Goal: Task Accomplishment & Management: Use online tool/utility

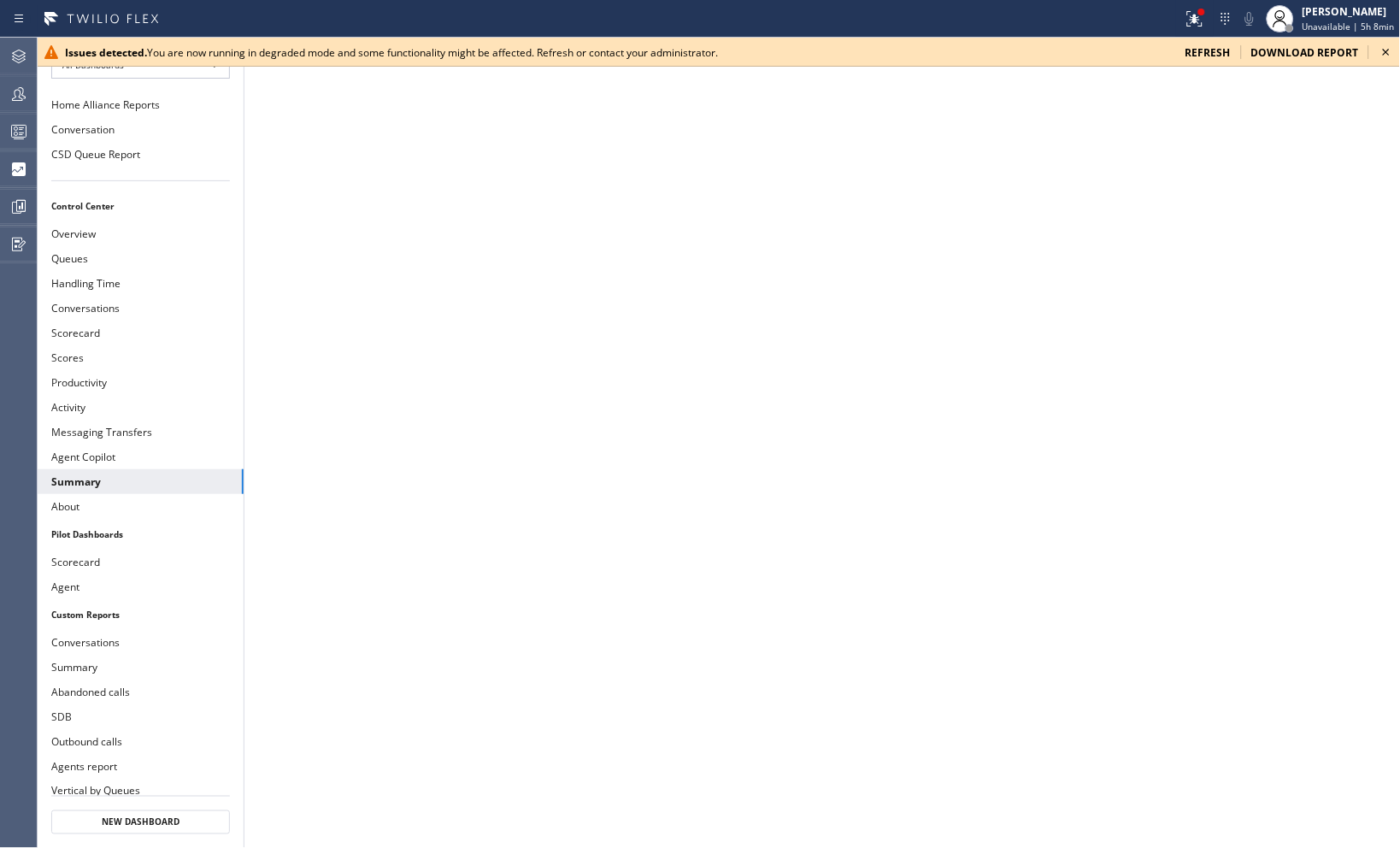
click at [1390, 46] on icon at bounding box center [1387, 52] width 21 height 21
click at [1388, 45] on icon at bounding box center [1387, 52] width 21 height 21
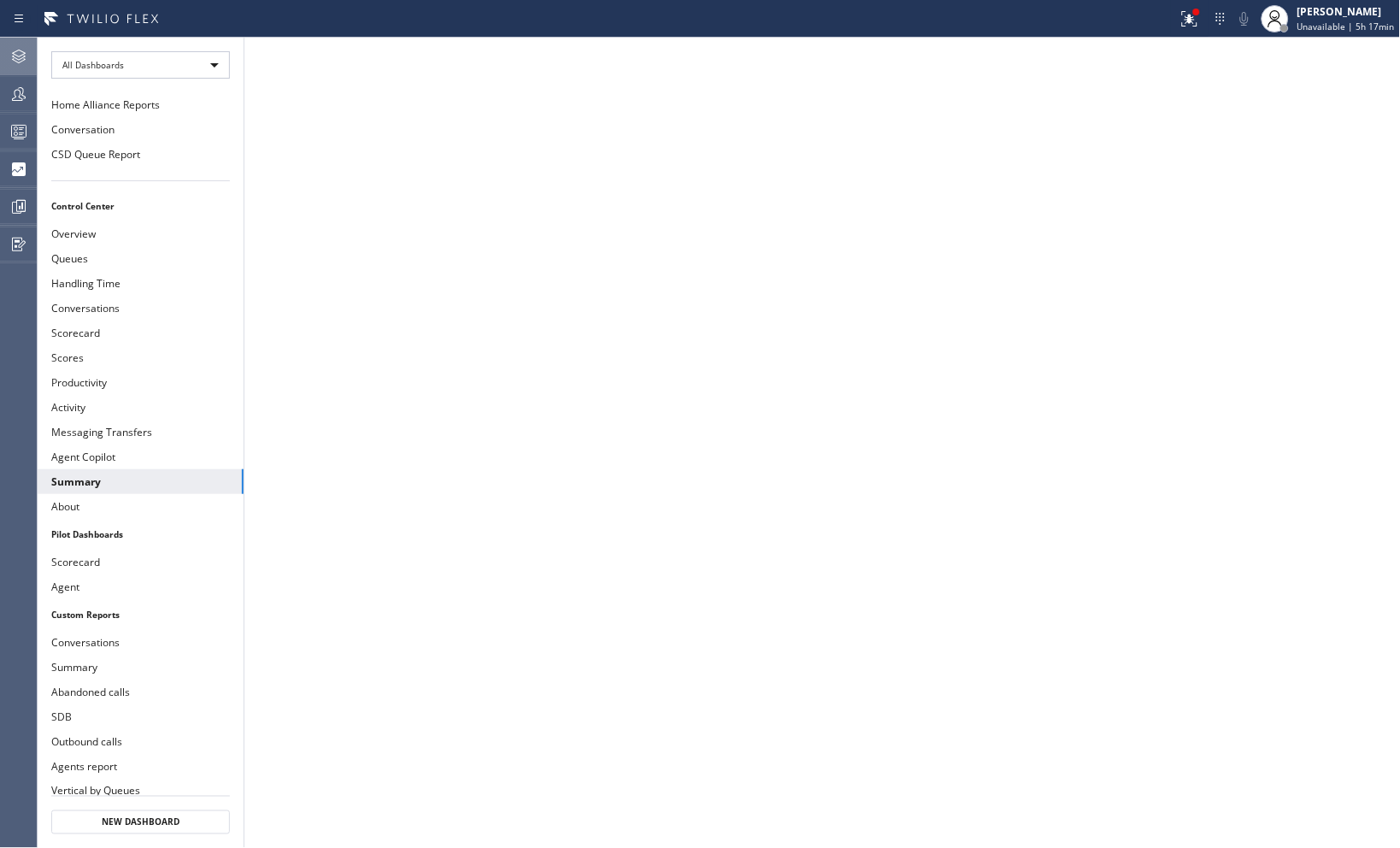
click at [13, 52] on icon at bounding box center [19, 56] width 21 height 21
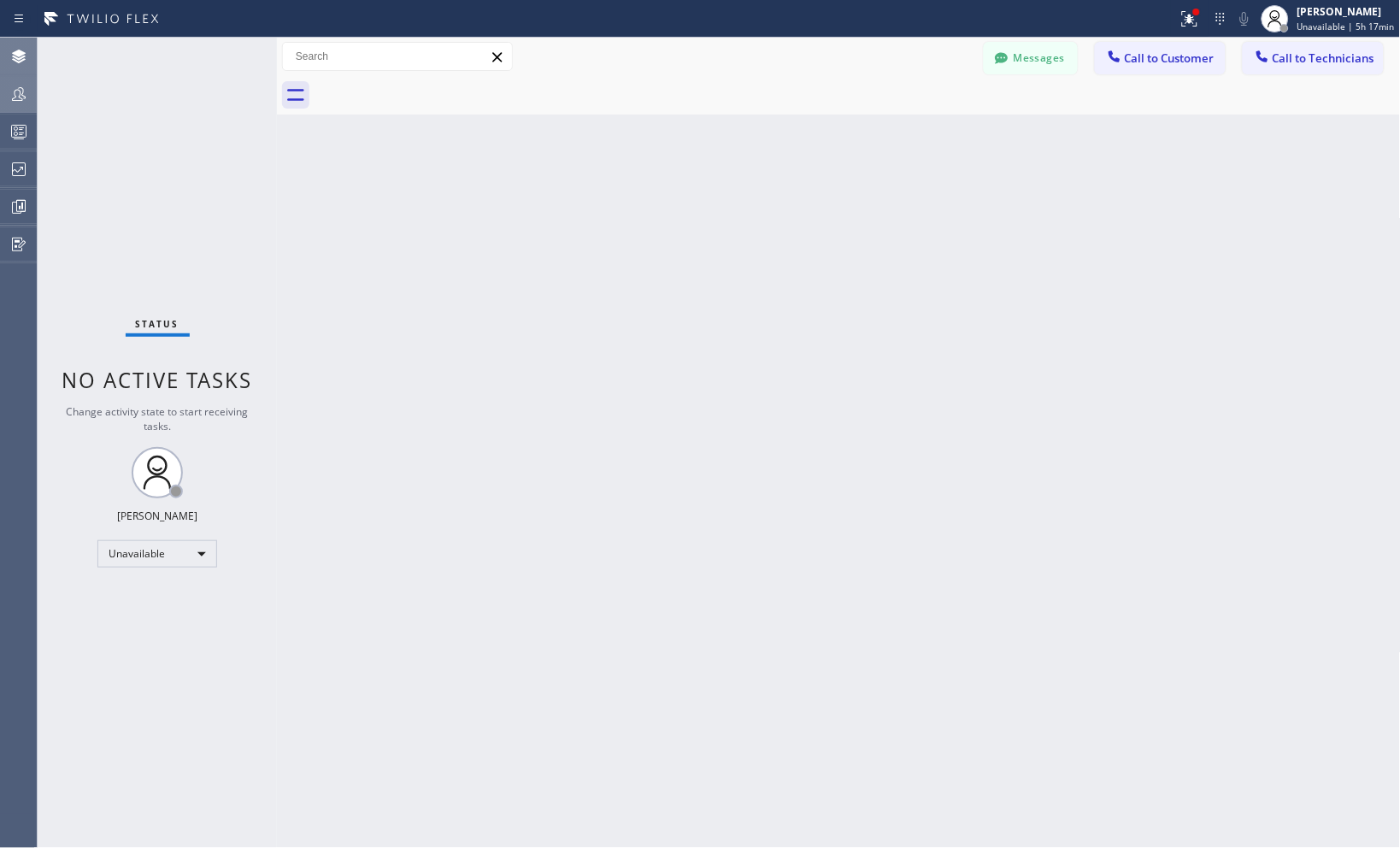
drag, startPoint x: 23, startPoint y: 88, endPoint x: 797, endPoint y: 92, distance: 774.0
click at [24, 87] on icon at bounding box center [19, 94] width 21 height 21
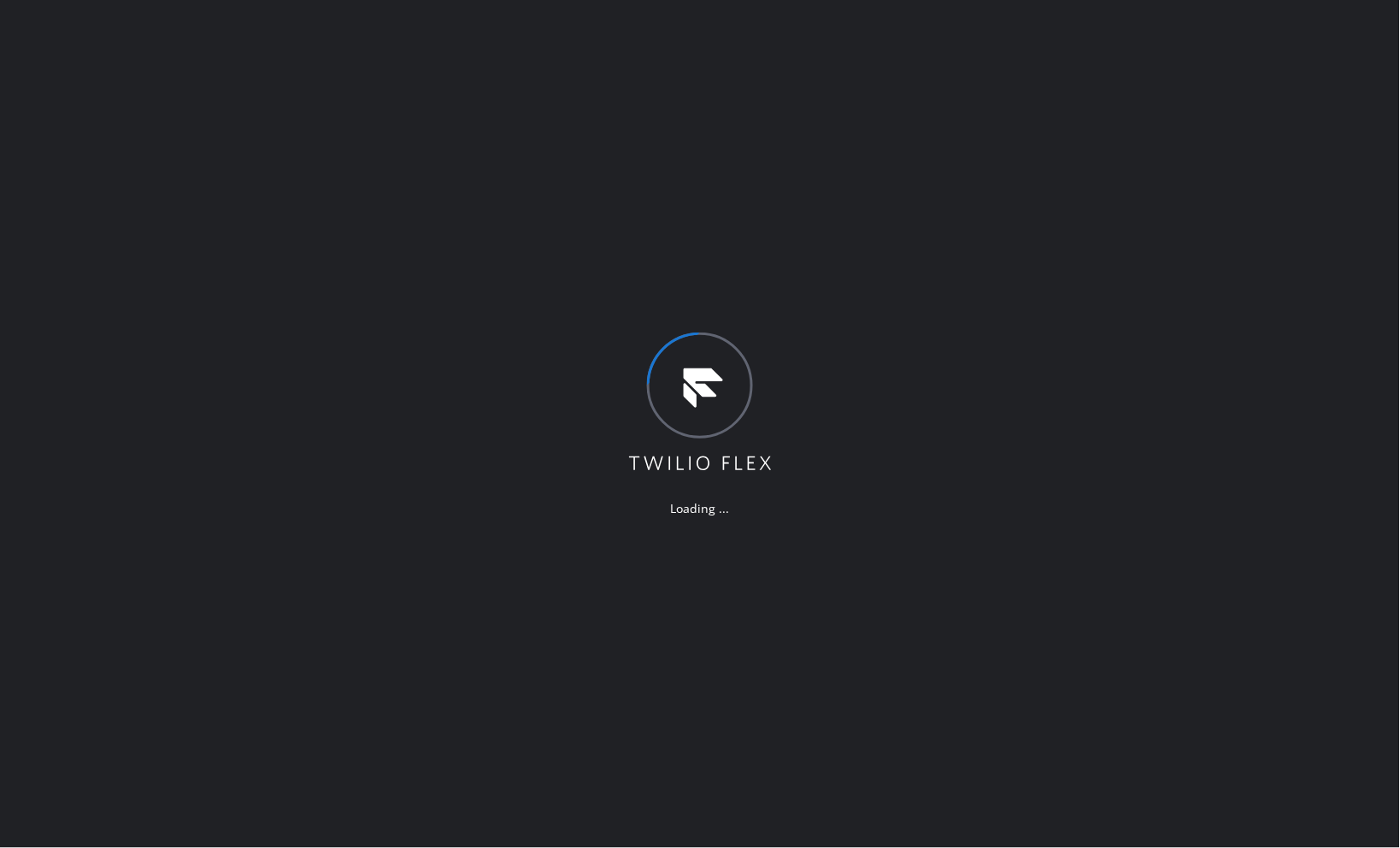
click at [416, 166] on div "Loading ..." at bounding box center [700, 424] width 1400 height 848
click at [327, 73] on div "Loading ..." at bounding box center [700, 424] width 1400 height 848
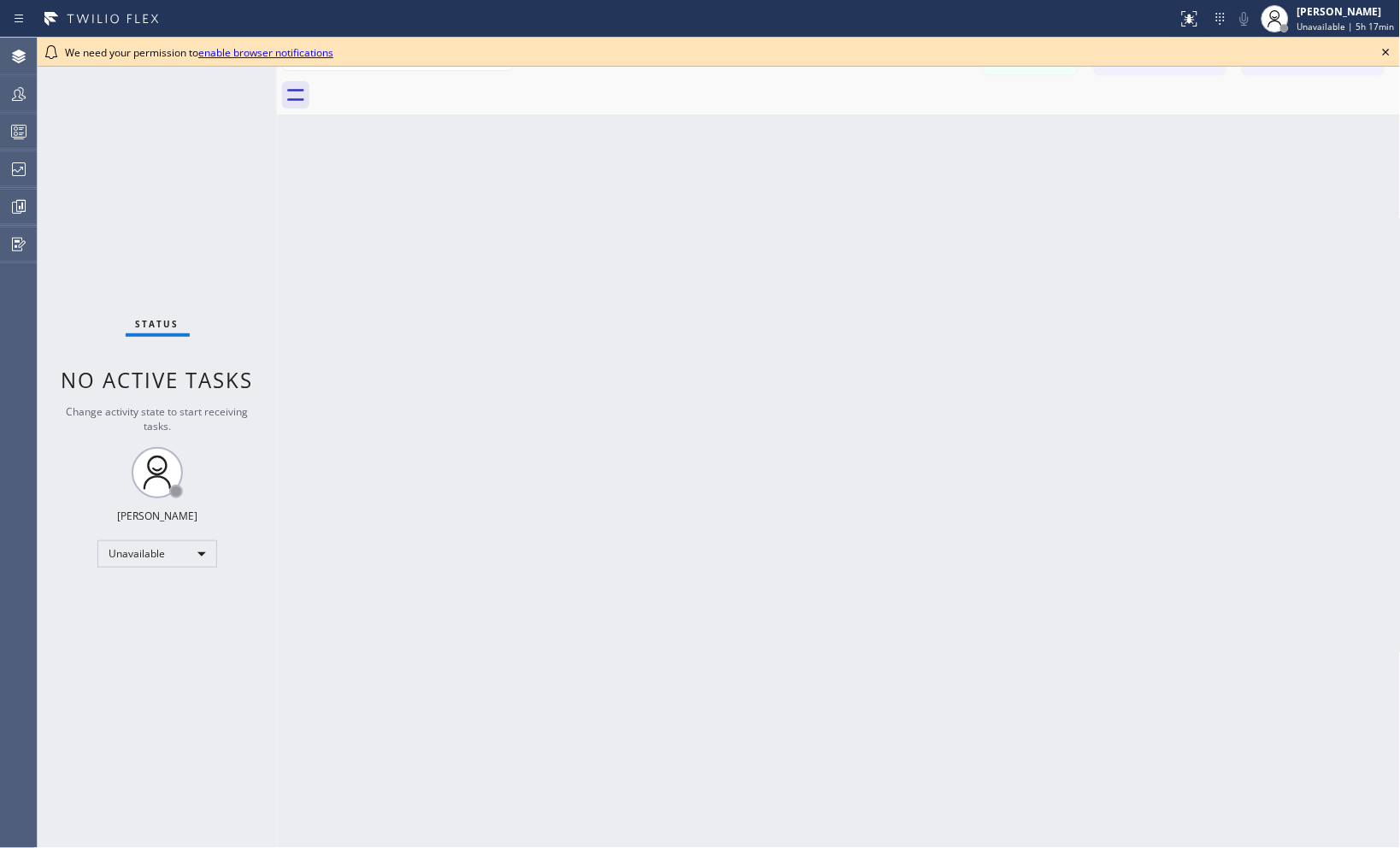
click at [327, 73] on div "Messages Call to Customer Call to Technicians Outbound call Location Search loc…" at bounding box center [839, 56] width 1124 height 38
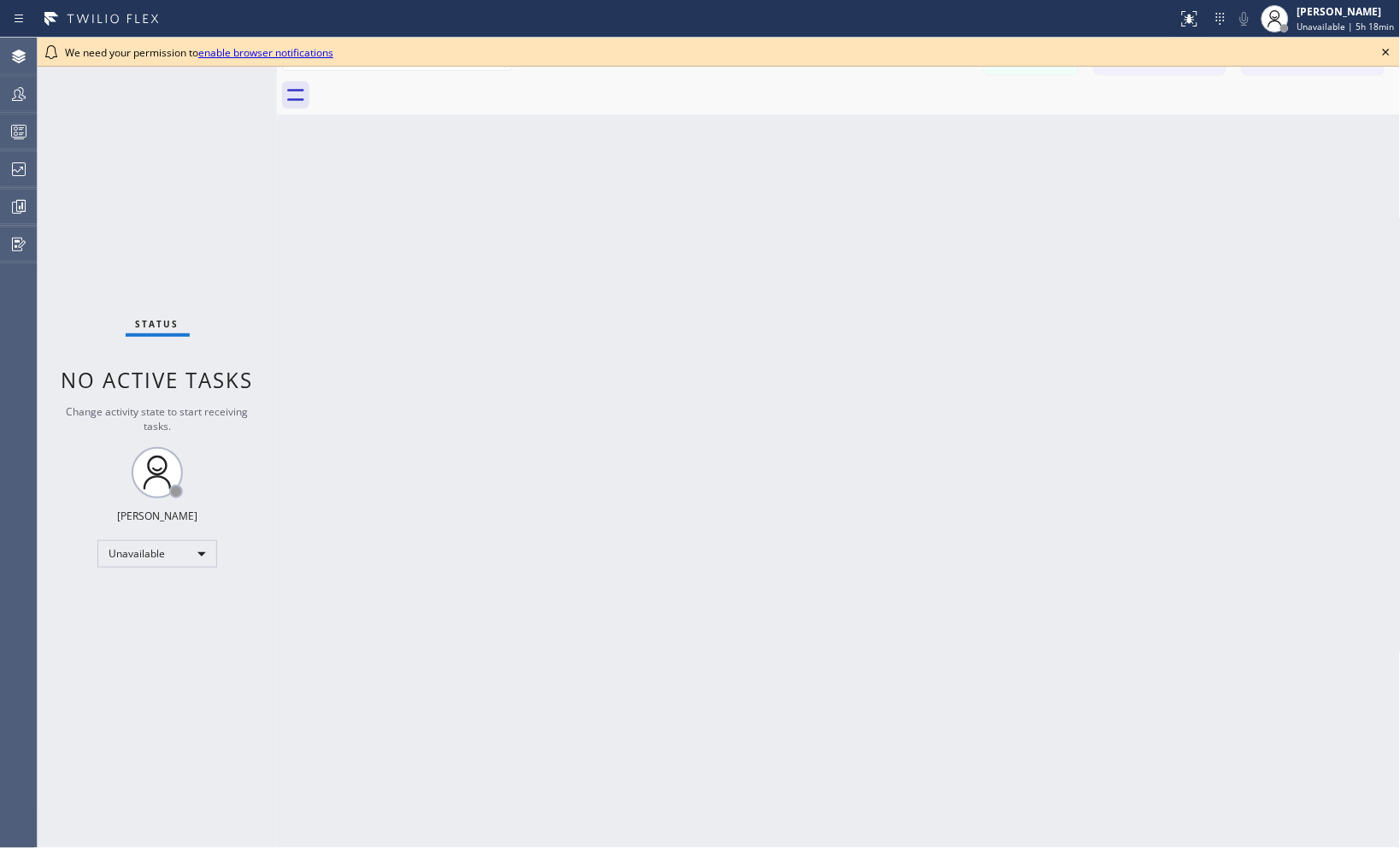
click at [327, 73] on div "Messages Call to Customer Call to Technicians Outbound call Location Search loc…" at bounding box center [839, 56] width 1124 height 38
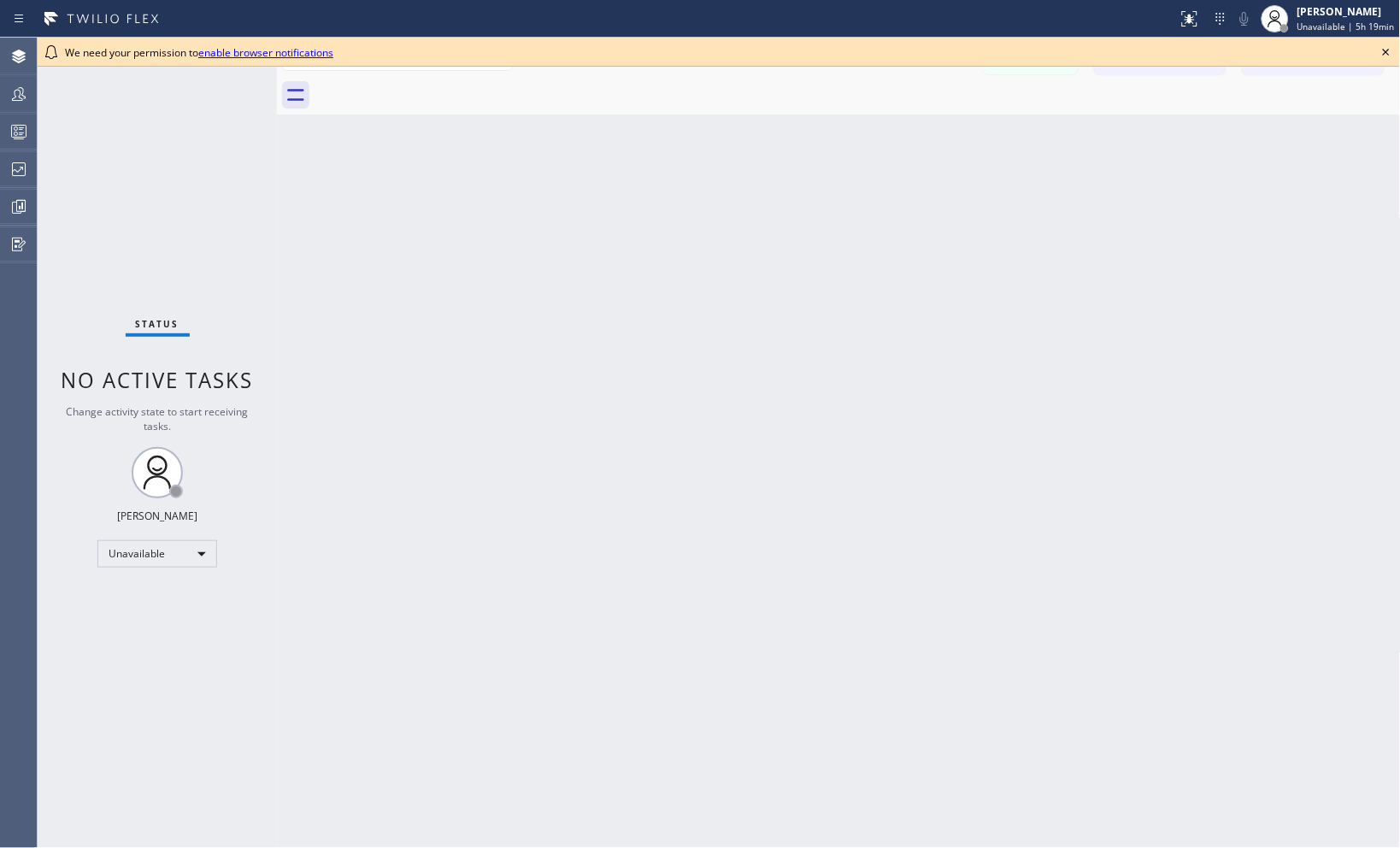
drag, startPoint x: 1383, startPoint y: 55, endPoint x: 1308, endPoint y: 74, distance: 77.4
click at [1383, 54] on icon at bounding box center [1387, 52] width 21 height 21
click at [1373, 54] on button "Call to Technicians" at bounding box center [1313, 58] width 141 height 33
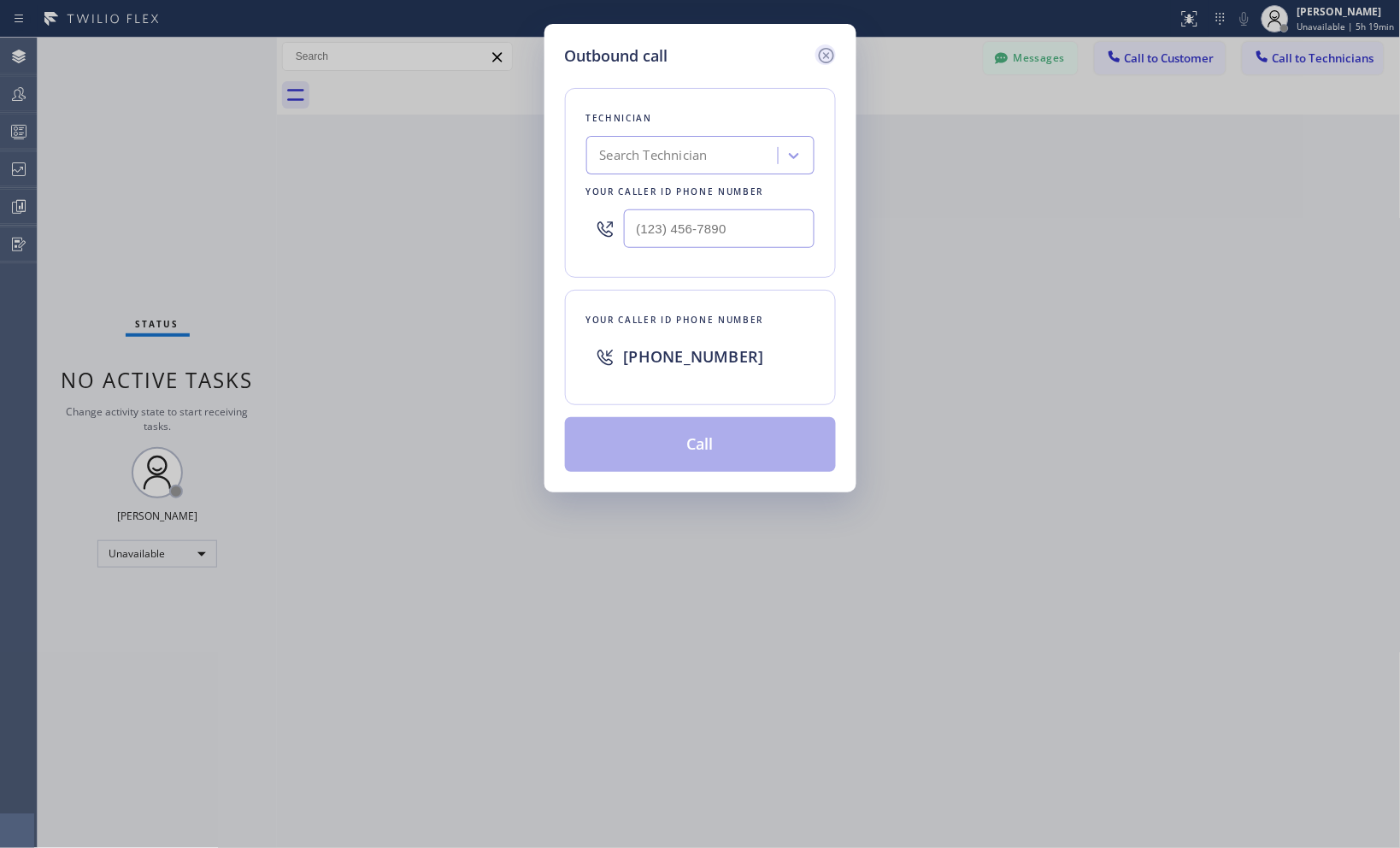
click at [826, 55] on icon at bounding box center [826, 55] width 16 height 16
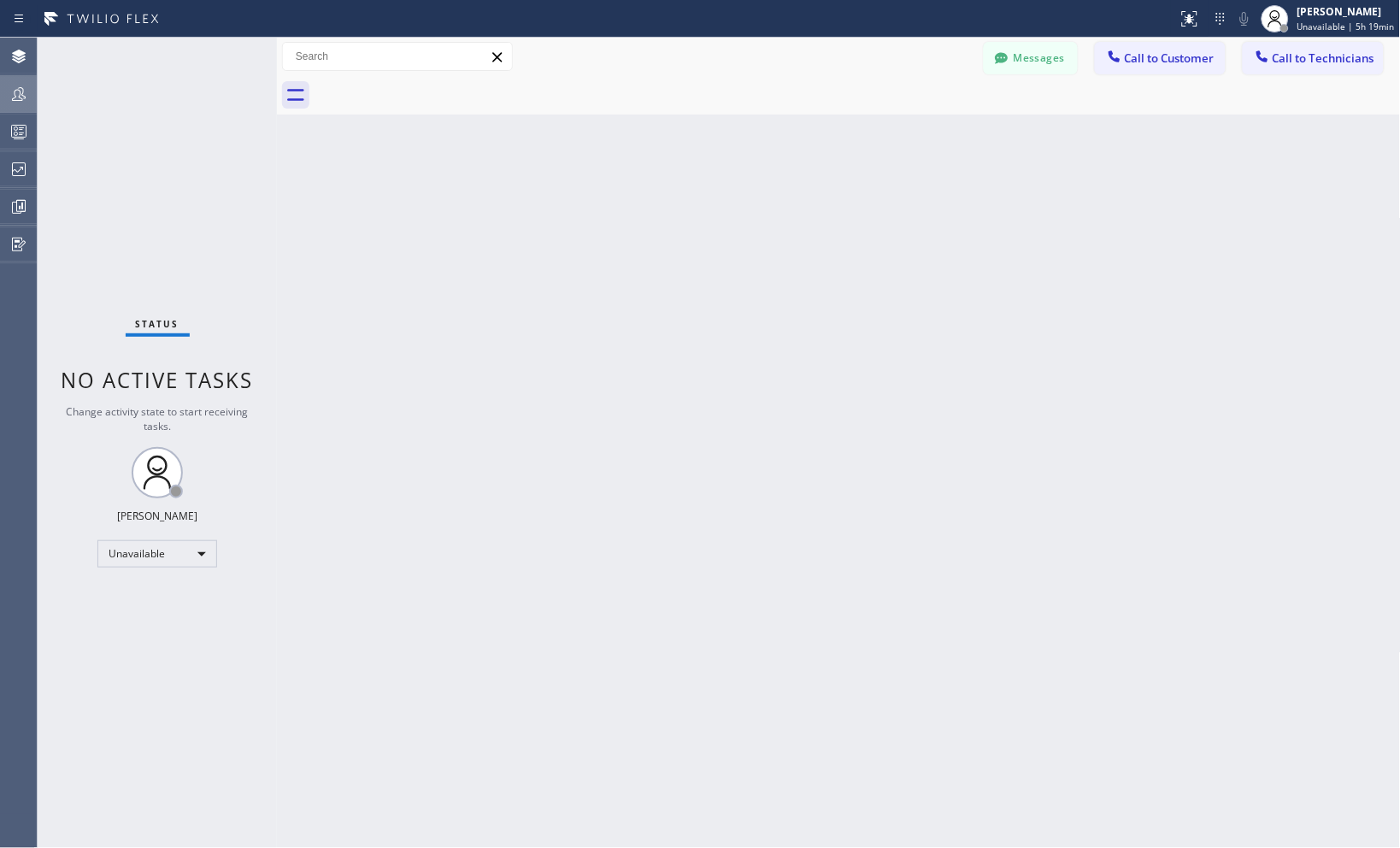
click at [18, 103] on icon at bounding box center [19, 94] width 21 height 21
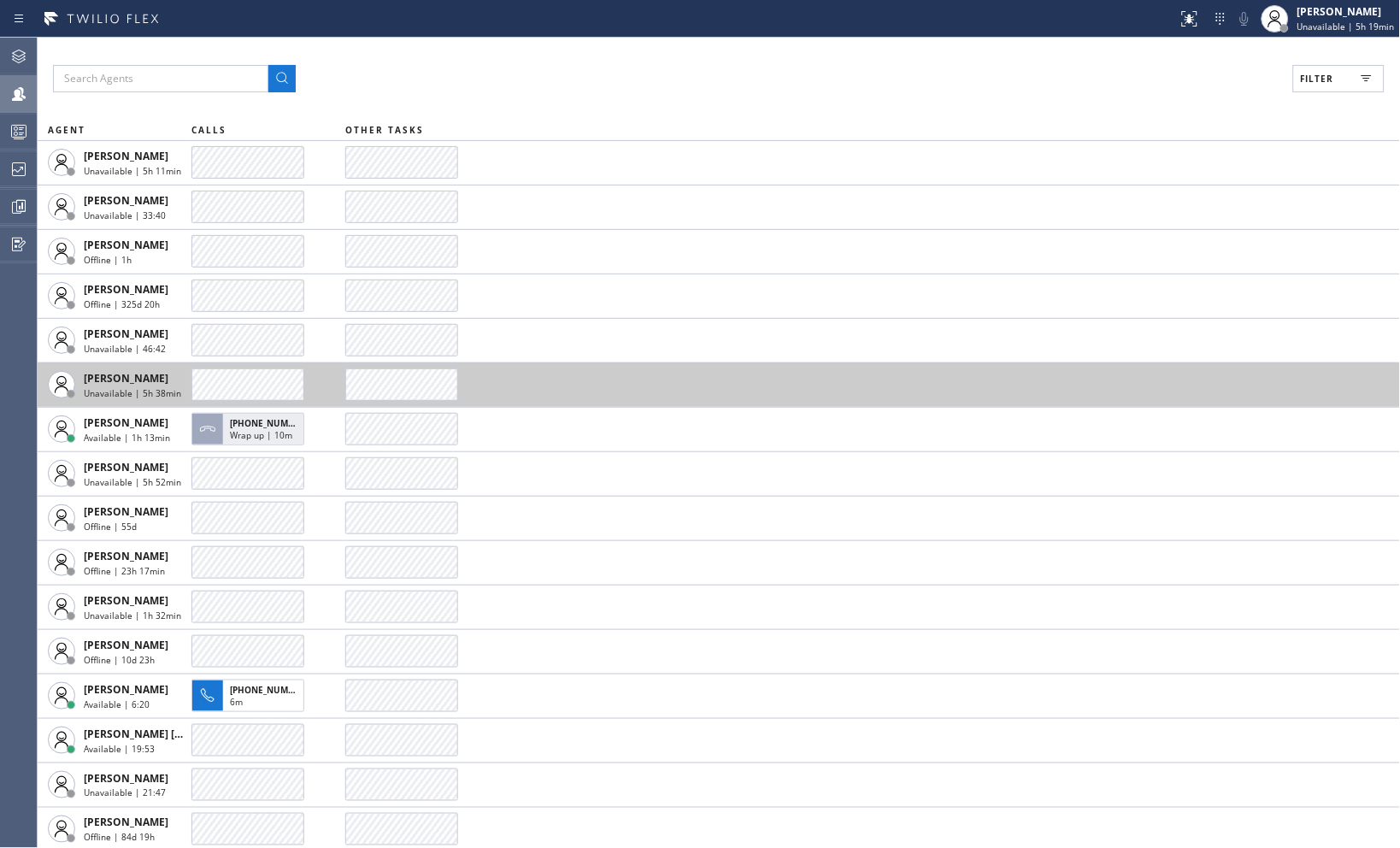
click at [223, 359] on td at bounding box center [268, 339] width 154 height 44
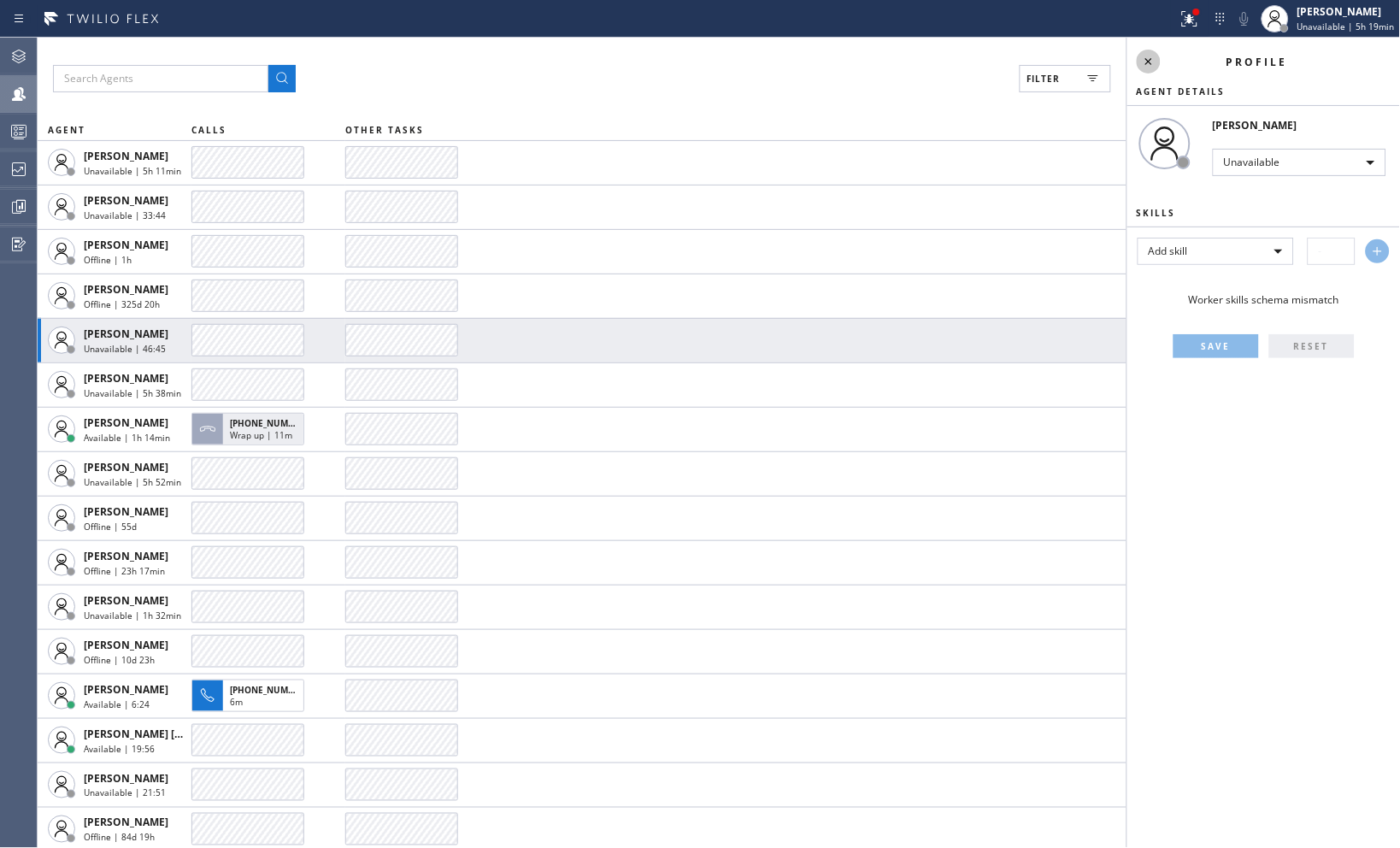
click at [1147, 58] on icon at bounding box center [1149, 61] width 7 height 7
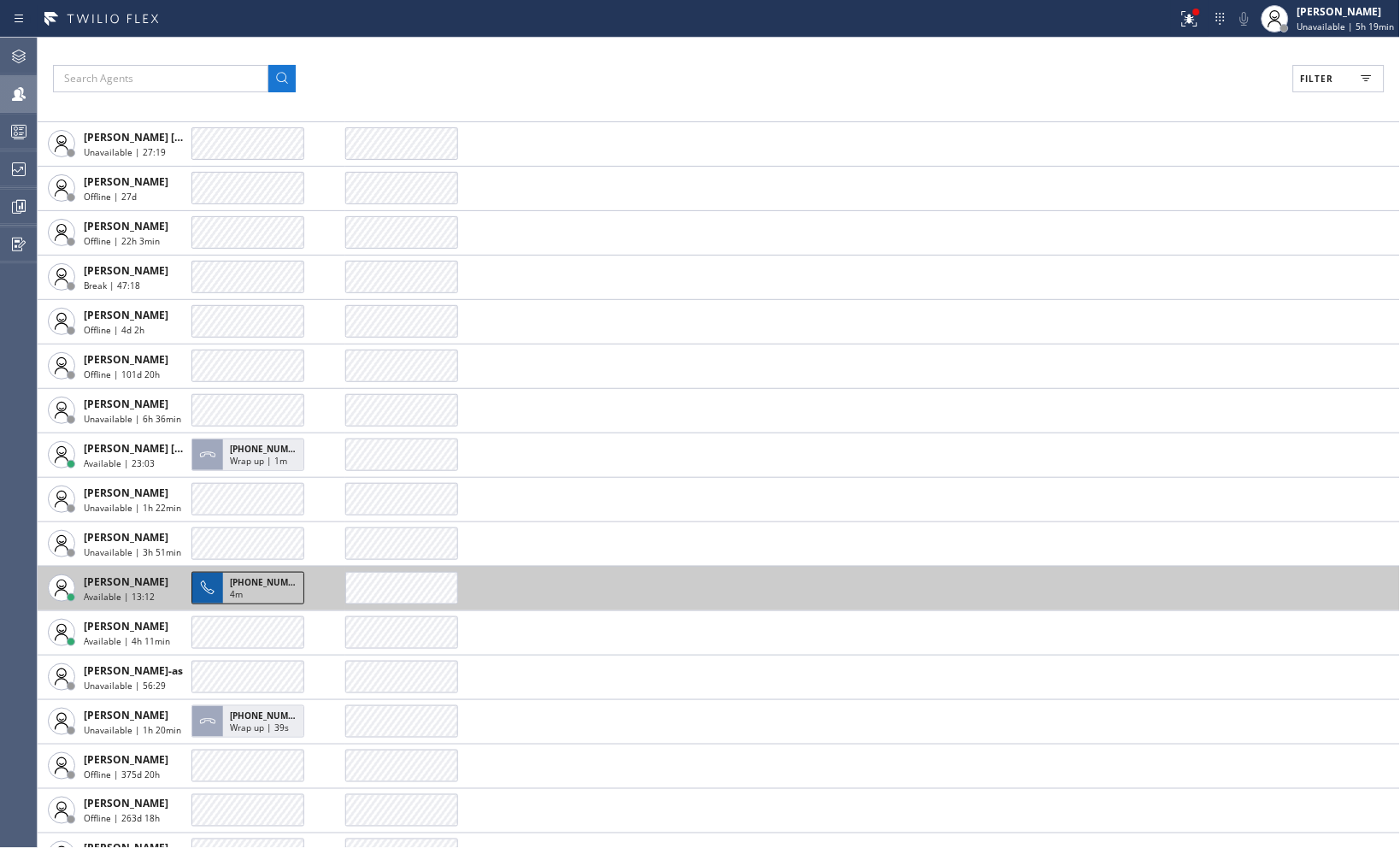
scroll to position [1519, 0]
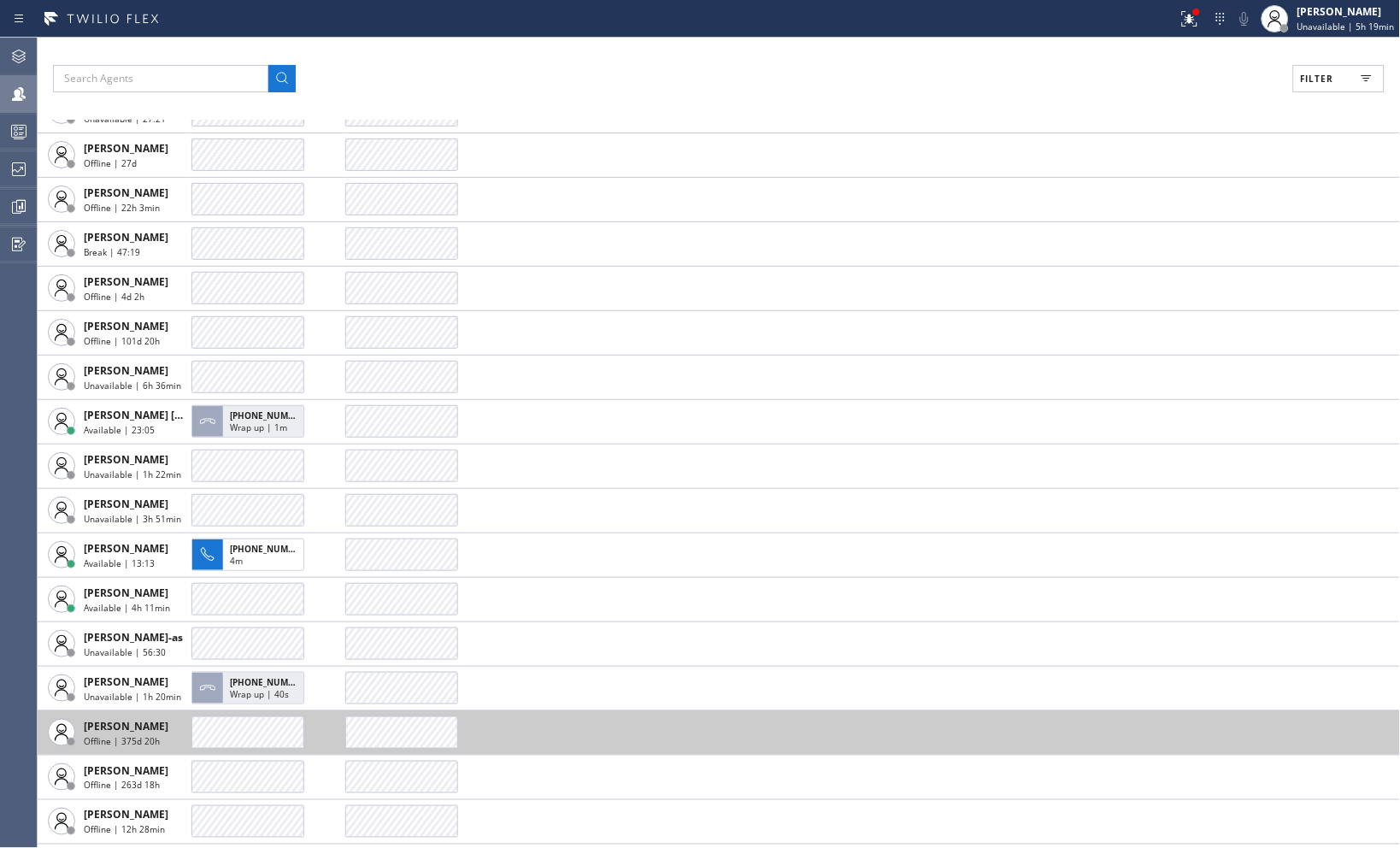
click at [277, 573] on button "[PHONE_NUMBER] 4m" at bounding box center [250, 554] width 118 height 42
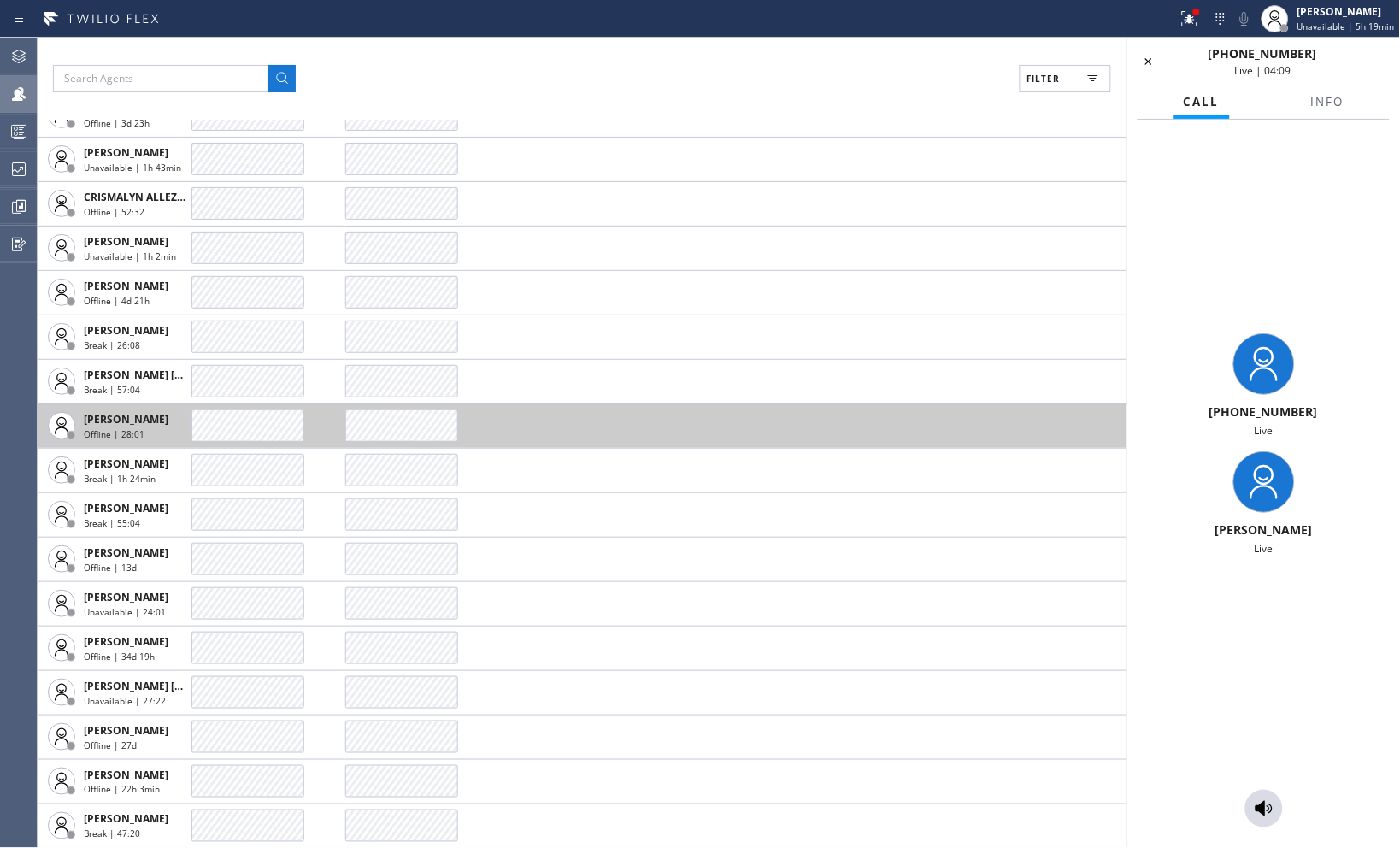
scroll to position [759, 0]
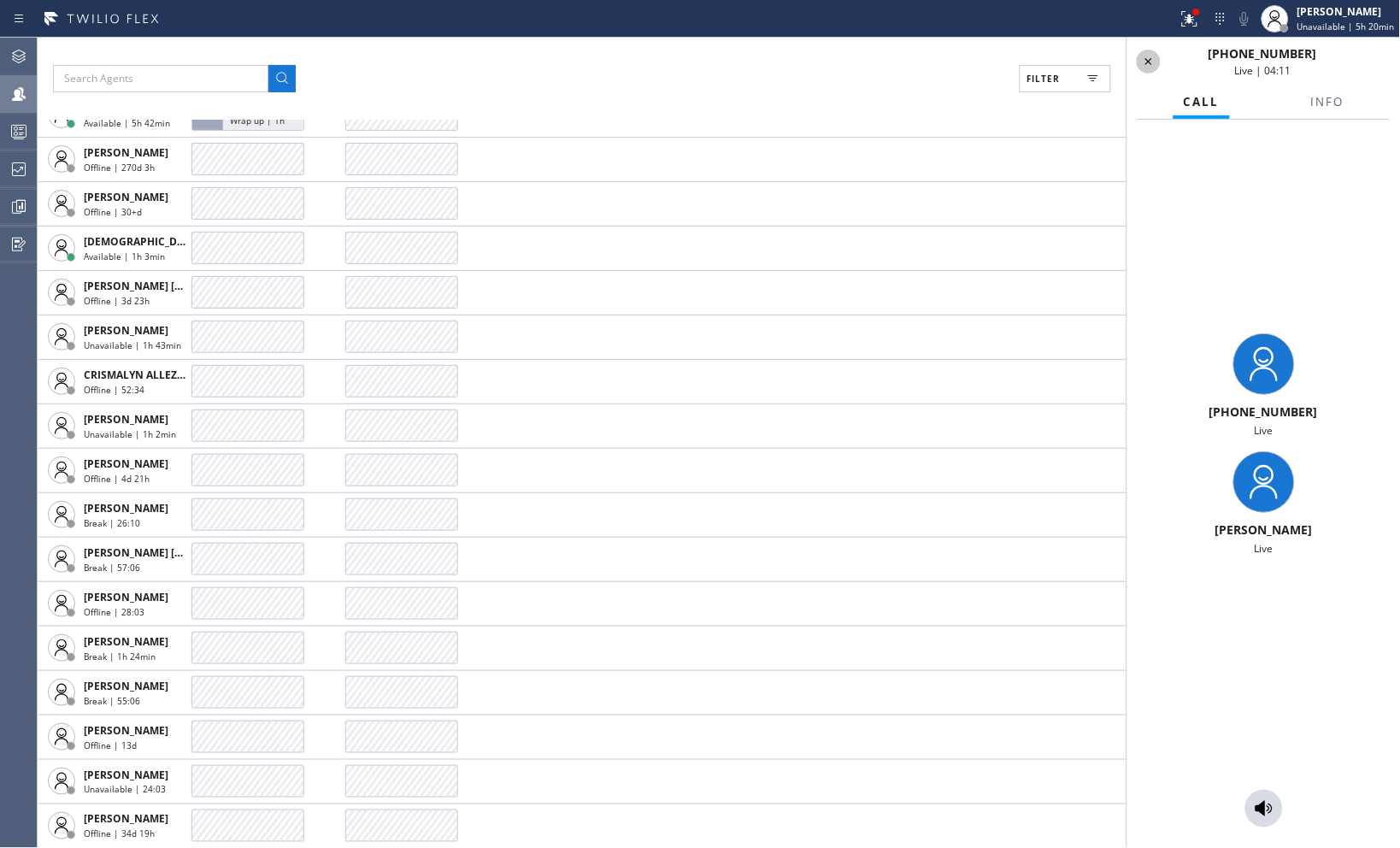
click at [1156, 62] on icon at bounding box center [1149, 61] width 21 height 21
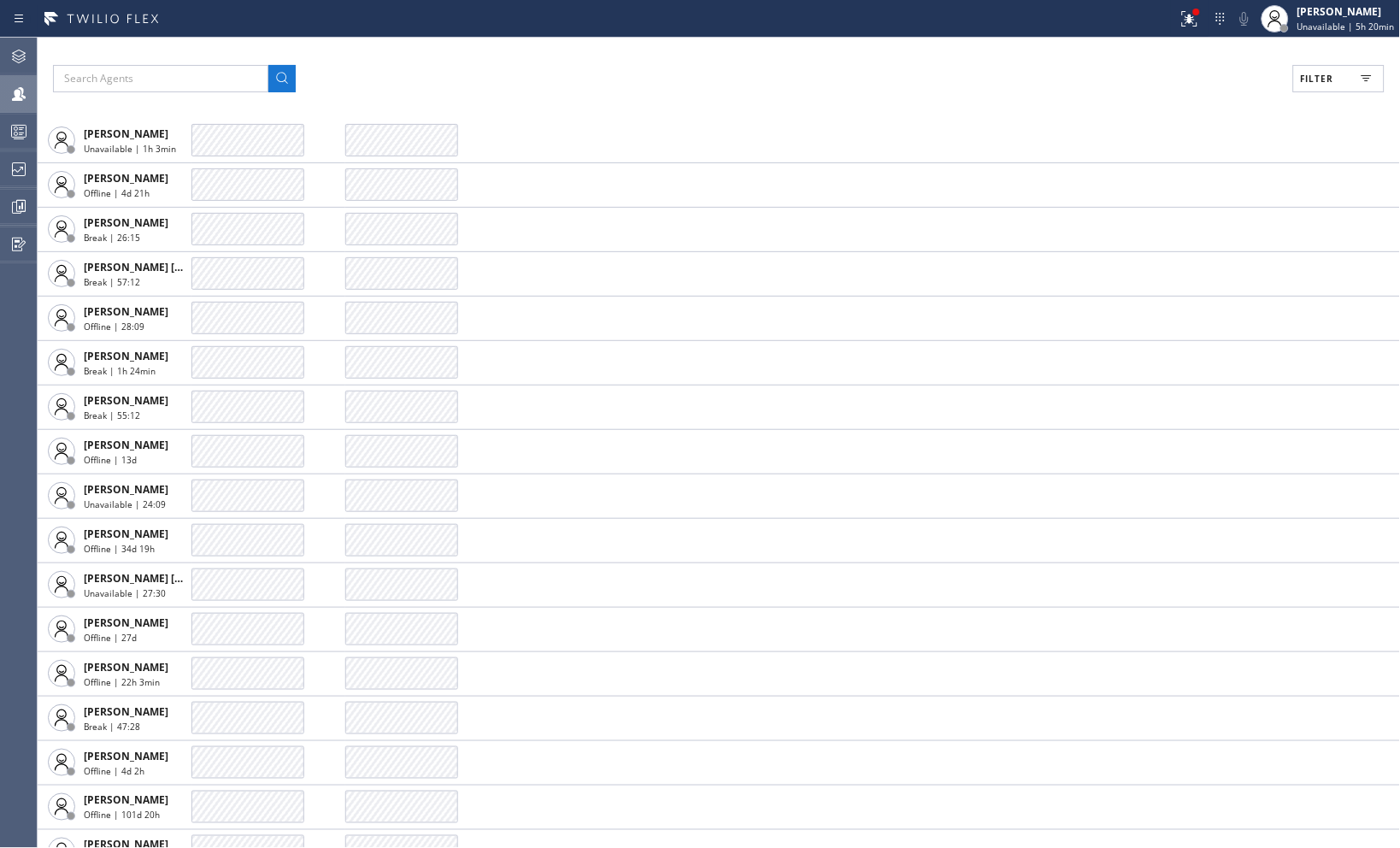
scroll to position [1328, 0]
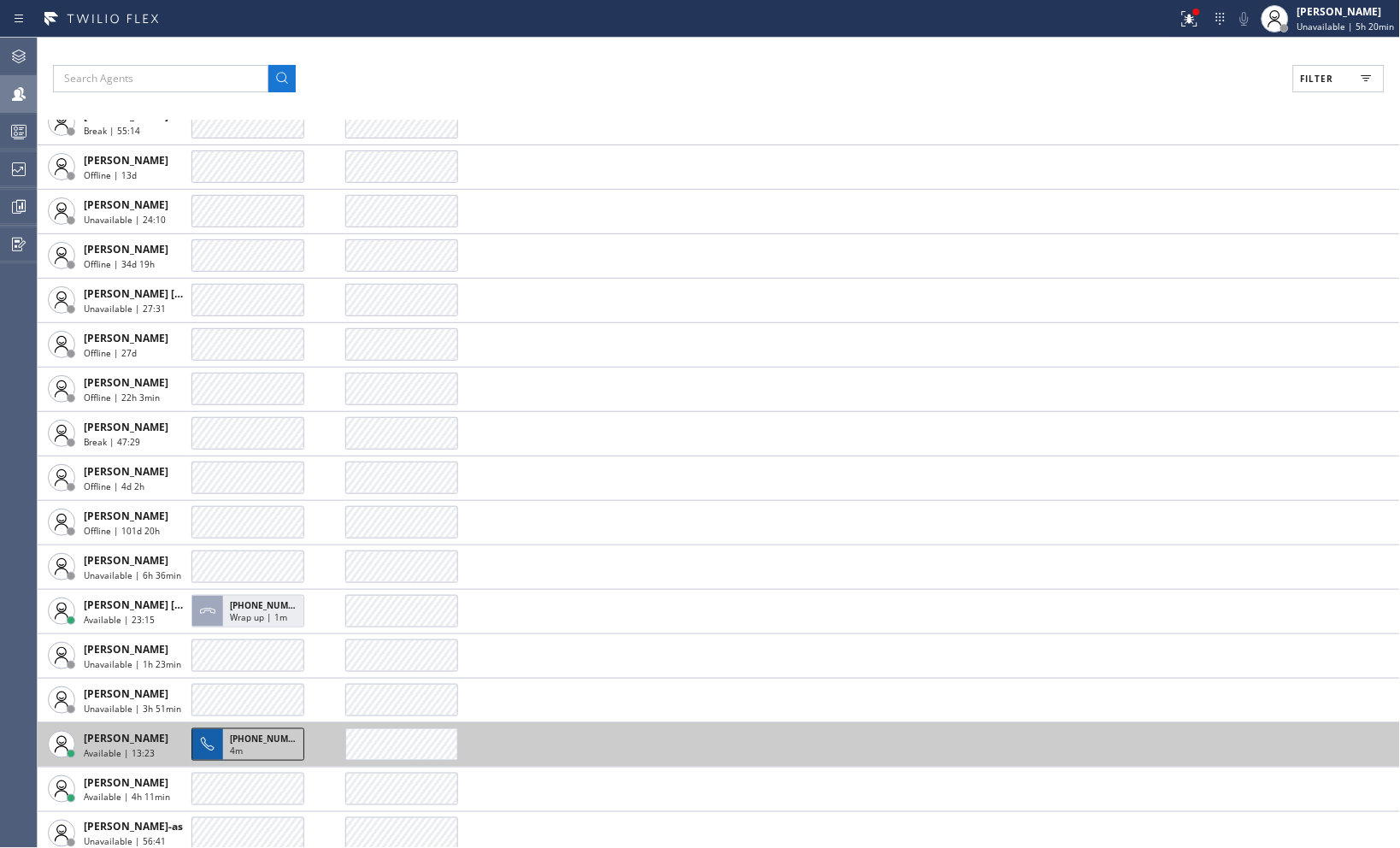
click at [261, 748] on div "4m" at bounding box center [263, 752] width 67 height 16
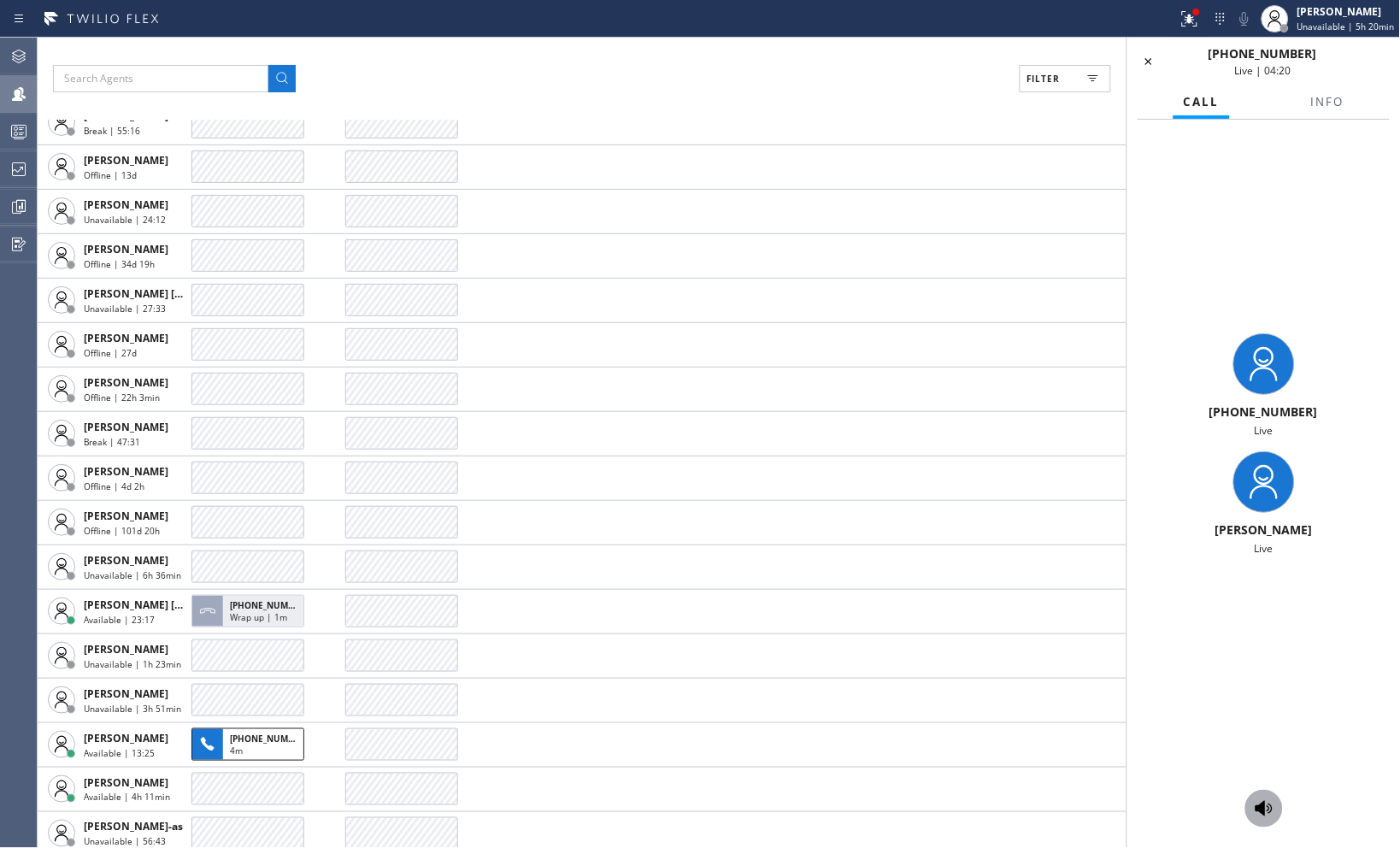
click at [1276, 813] on div at bounding box center [1264, 808] width 37 height 21
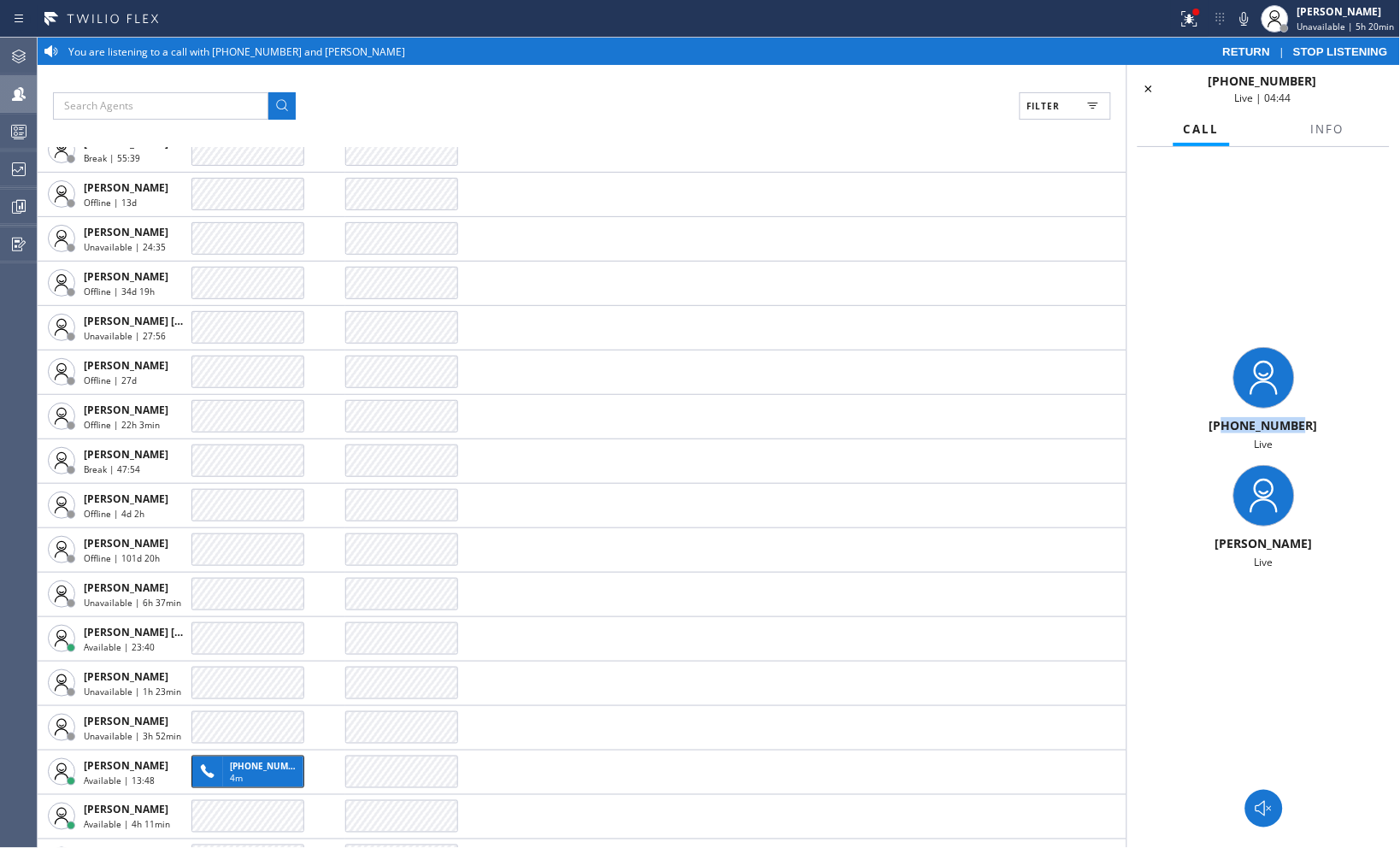
drag, startPoint x: 1311, startPoint y: 425, endPoint x: 1229, endPoint y: 426, distance: 82.0
click at [1229, 426] on div "[PHONE_NUMBER]" at bounding box center [1263, 425] width 259 height 16
copy span "5168833807"
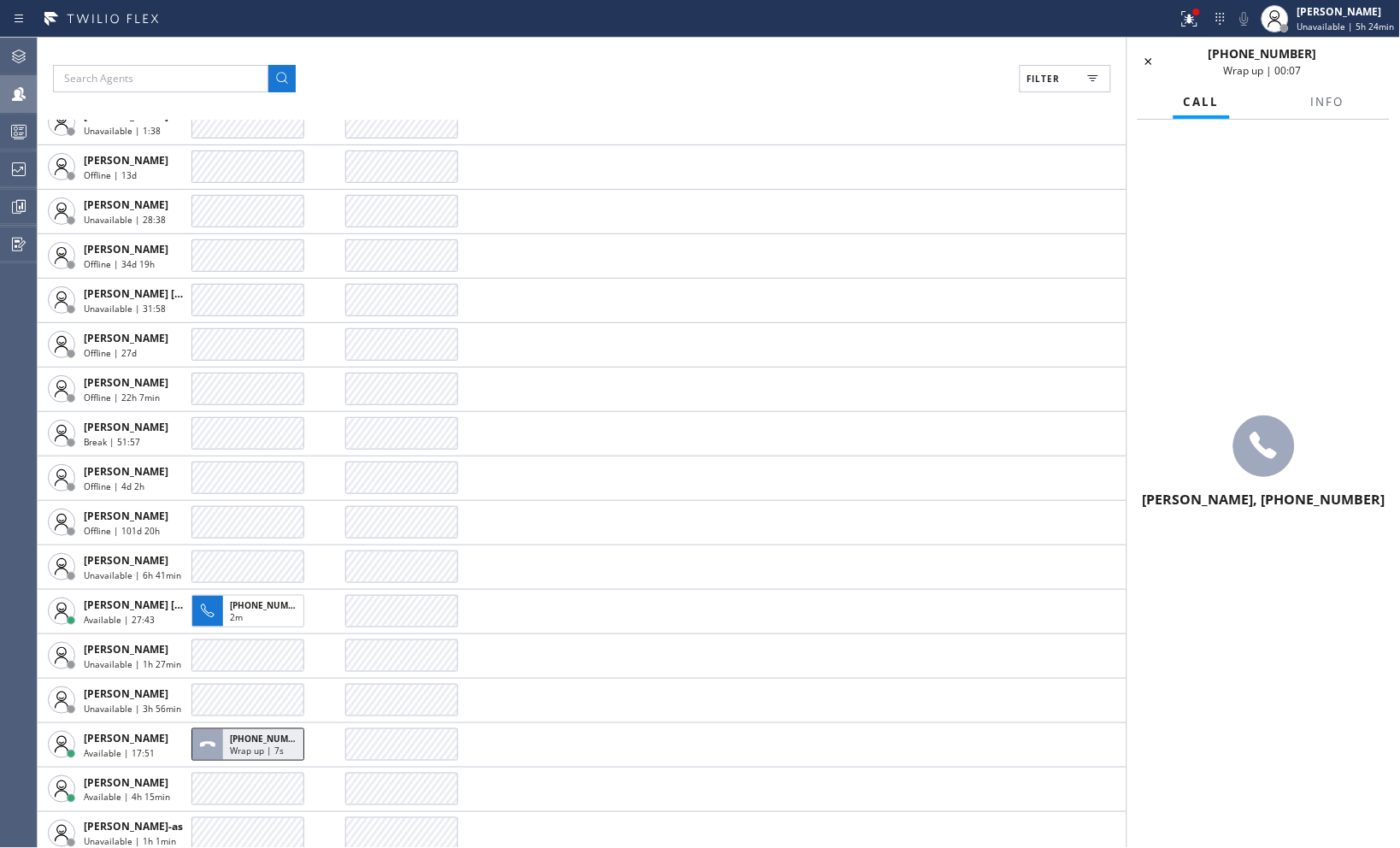
click at [1277, 206] on div "[PERSON_NAME], [PHONE_NUMBER]" at bounding box center [1263, 463] width 273 height 687
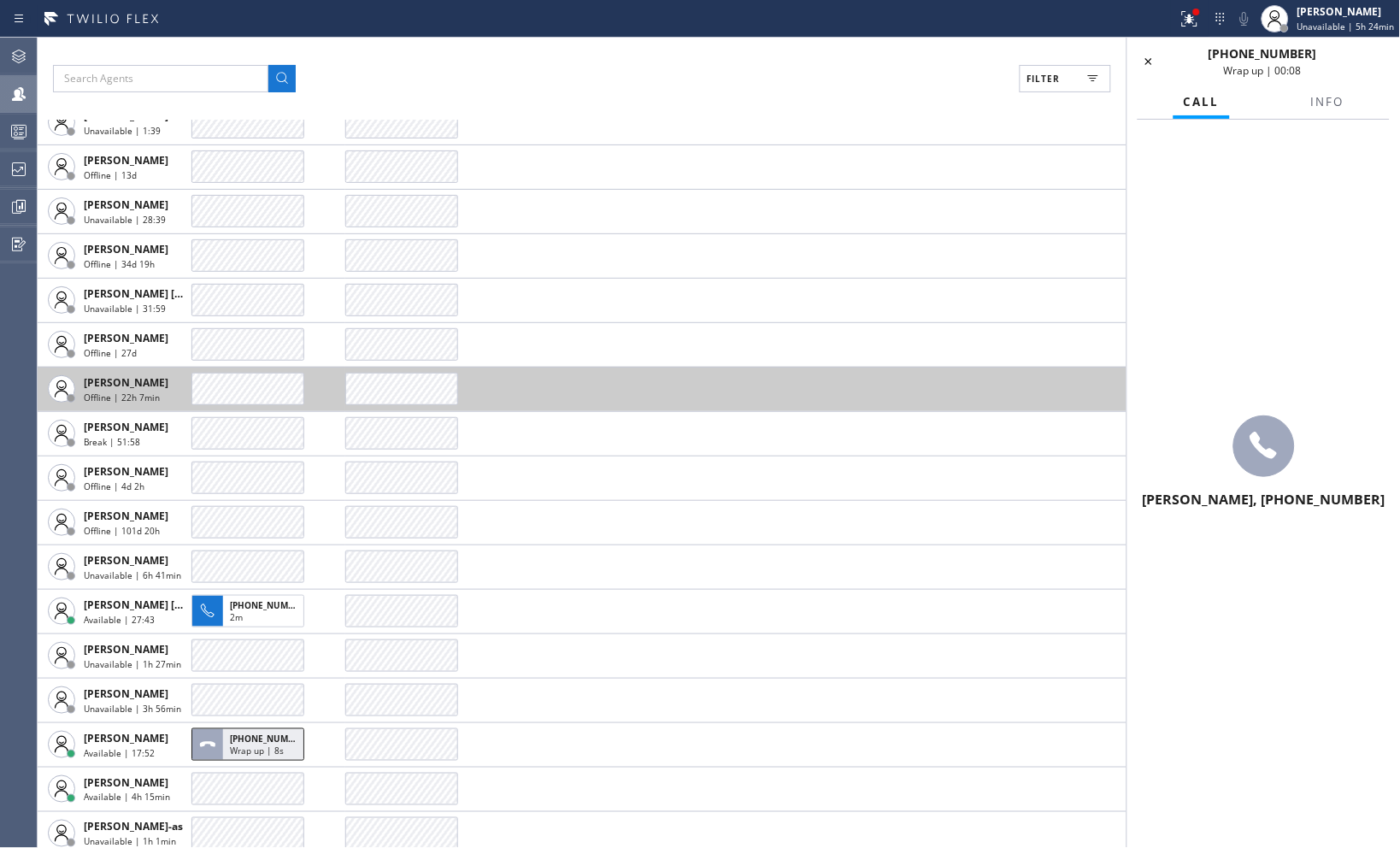
click at [1152, 61] on icon at bounding box center [1149, 61] width 21 height 21
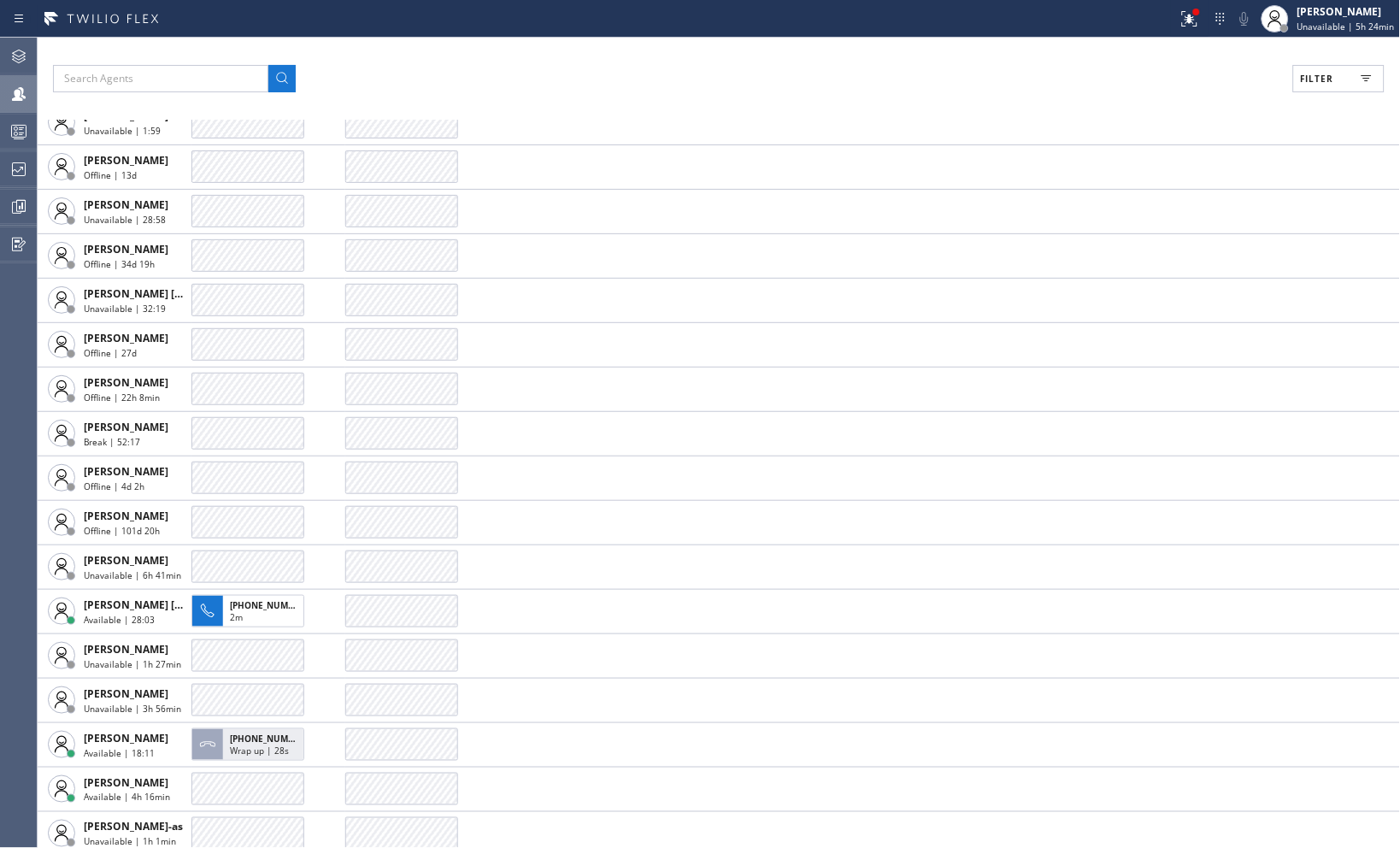
click at [1087, 82] on div "Filter" at bounding box center [719, 79] width 1332 height 28
click at [937, 86] on div "Filter" at bounding box center [719, 79] width 1332 height 28
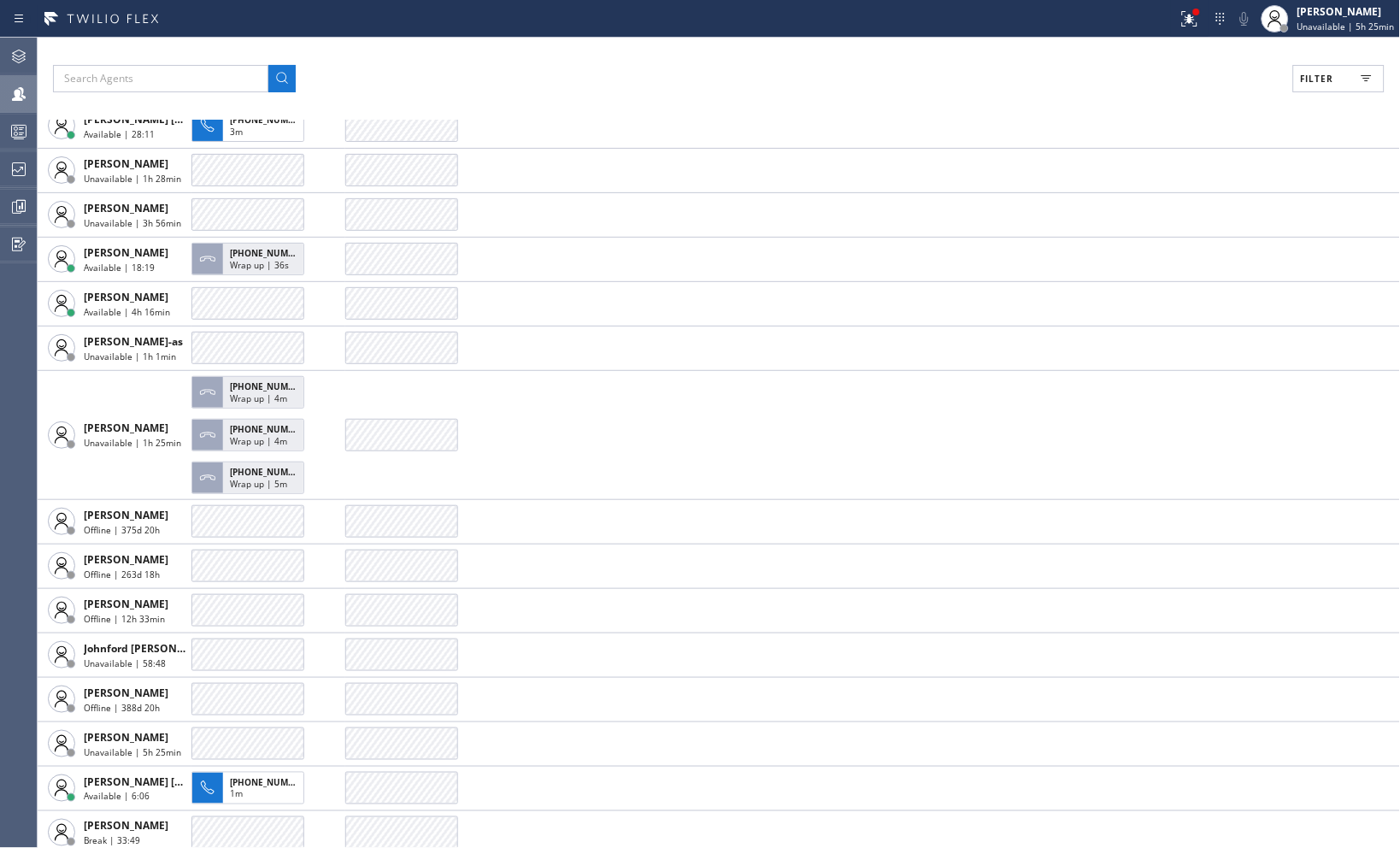
scroll to position [1994, 0]
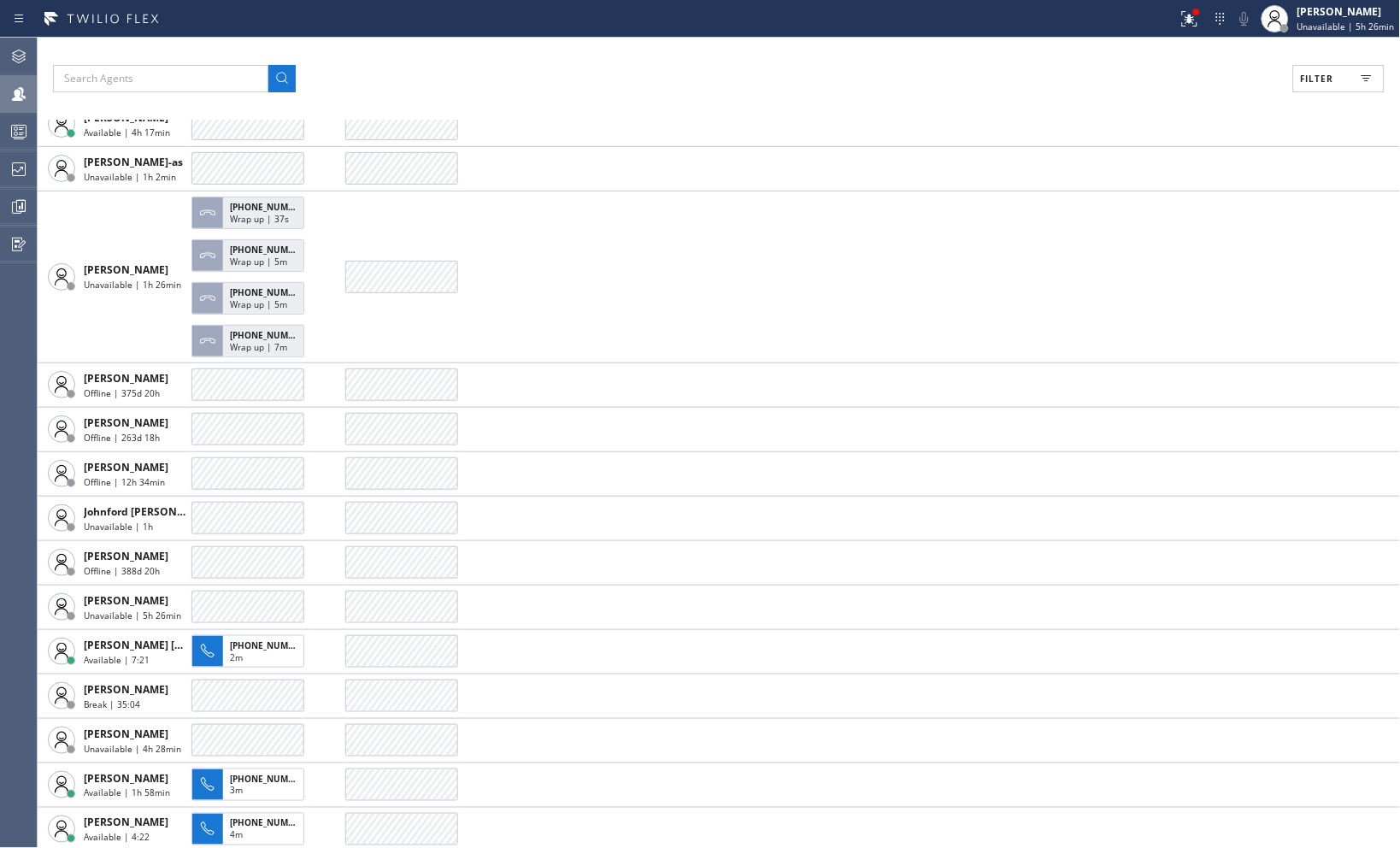
click at [818, 98] on div "Filter AGENT CALLS OTHER TASKS [PERSON_NAME] Unavailable | 5h 17min [PHONE_NUMB…" at bounding box center [719, 442] width 1363 height 810
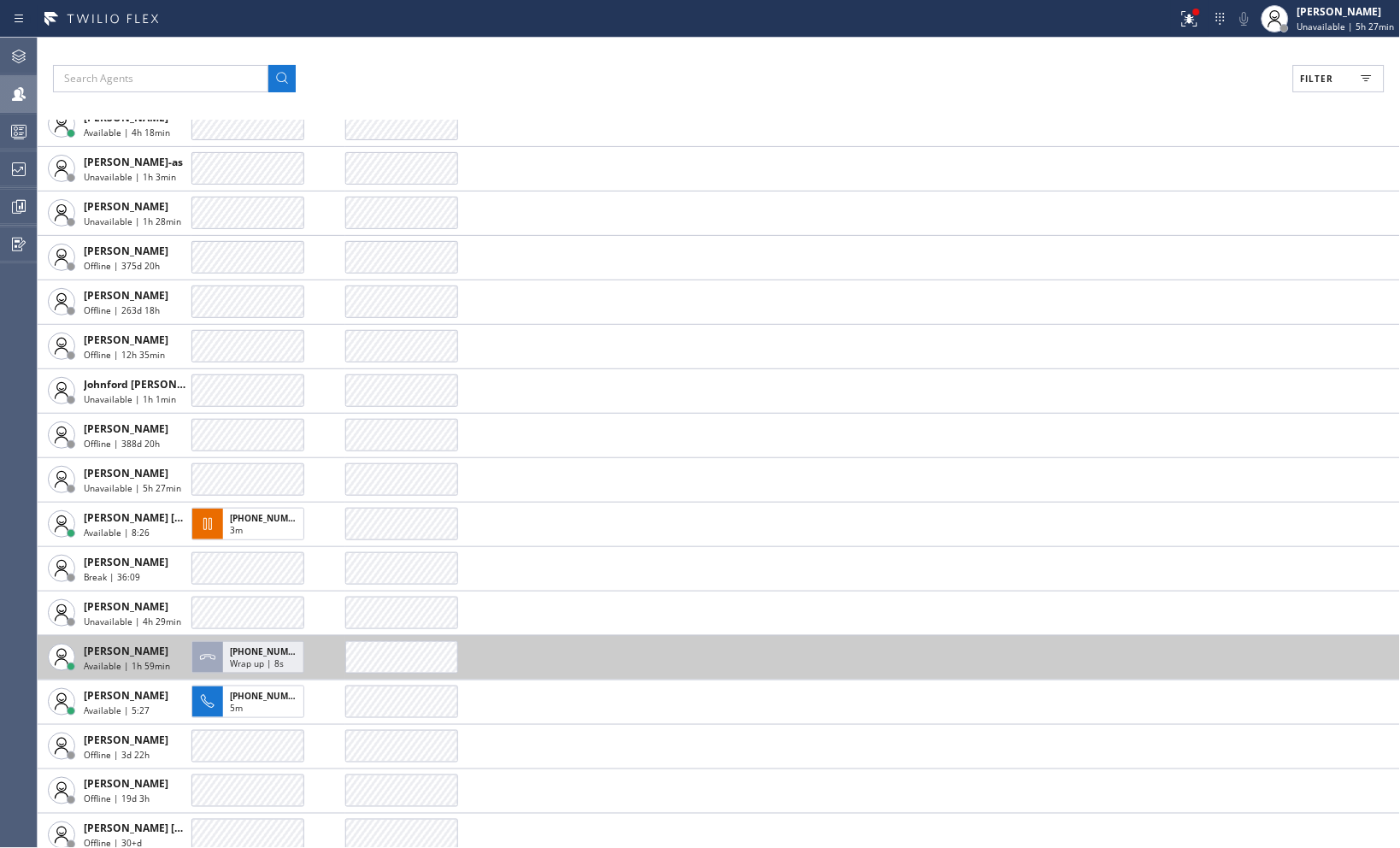
click at [149, 659] on span "Available | 1h 59min" at bounding box center [127, 665] width 87 height 12
